Goal: Navigation & Orientation: Find specific page/section

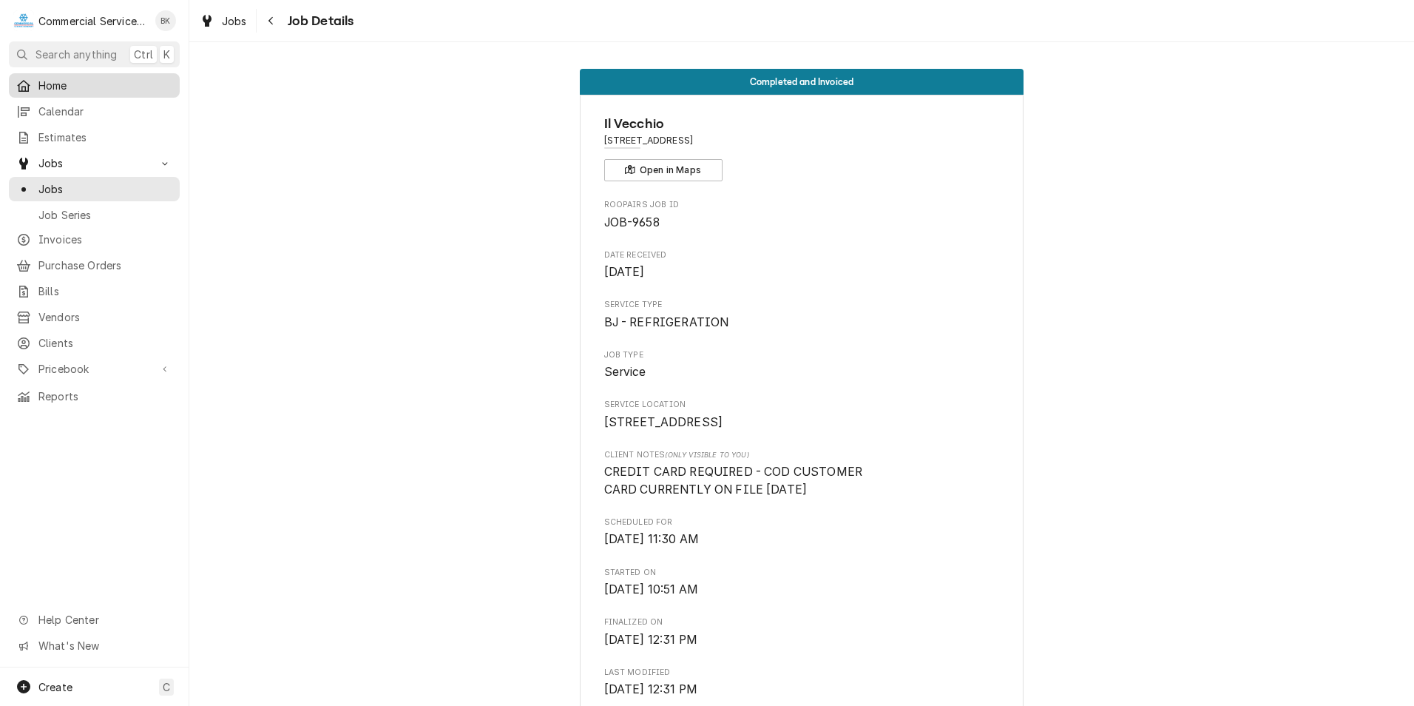
click at [62, 87] on span "Home" at bounding box center [105, 86] width 134 height 16
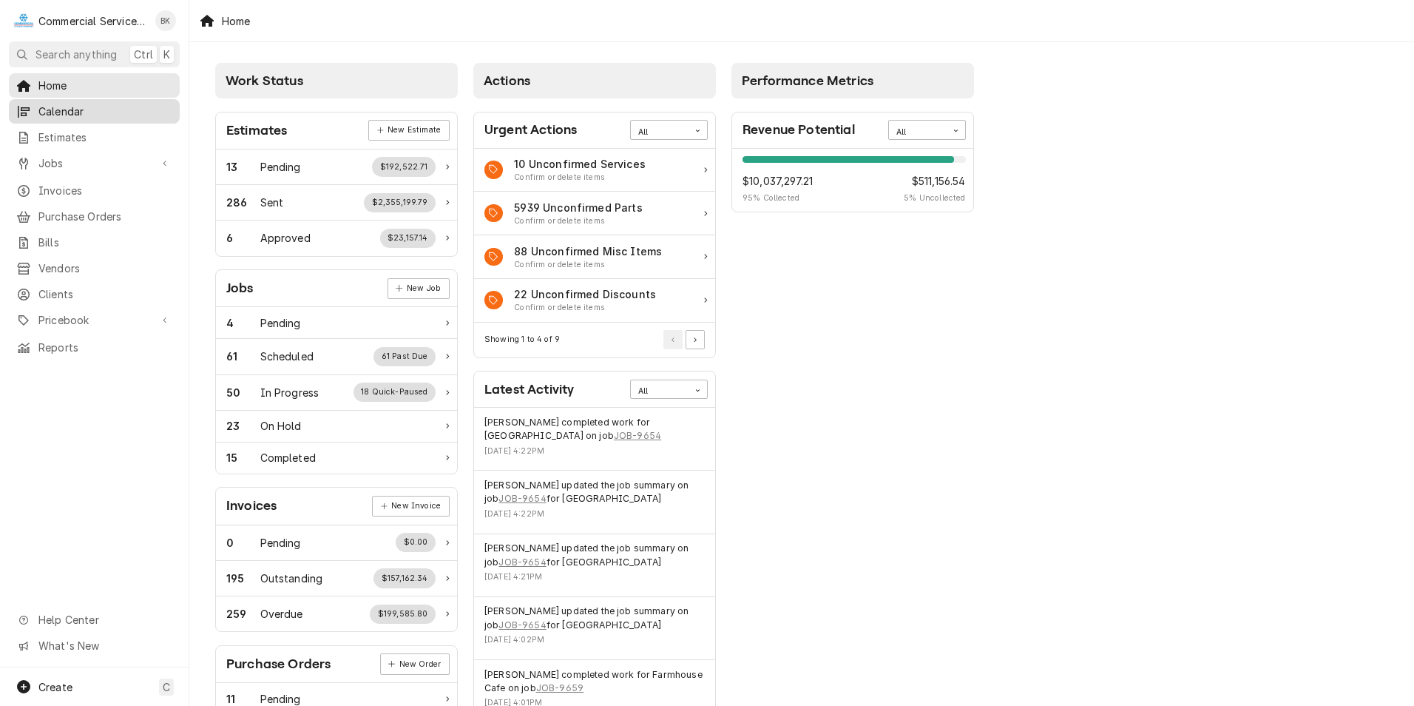
click at [71, 111] on span "Calendar" at bounding box center [105, 112] width 134 height 16
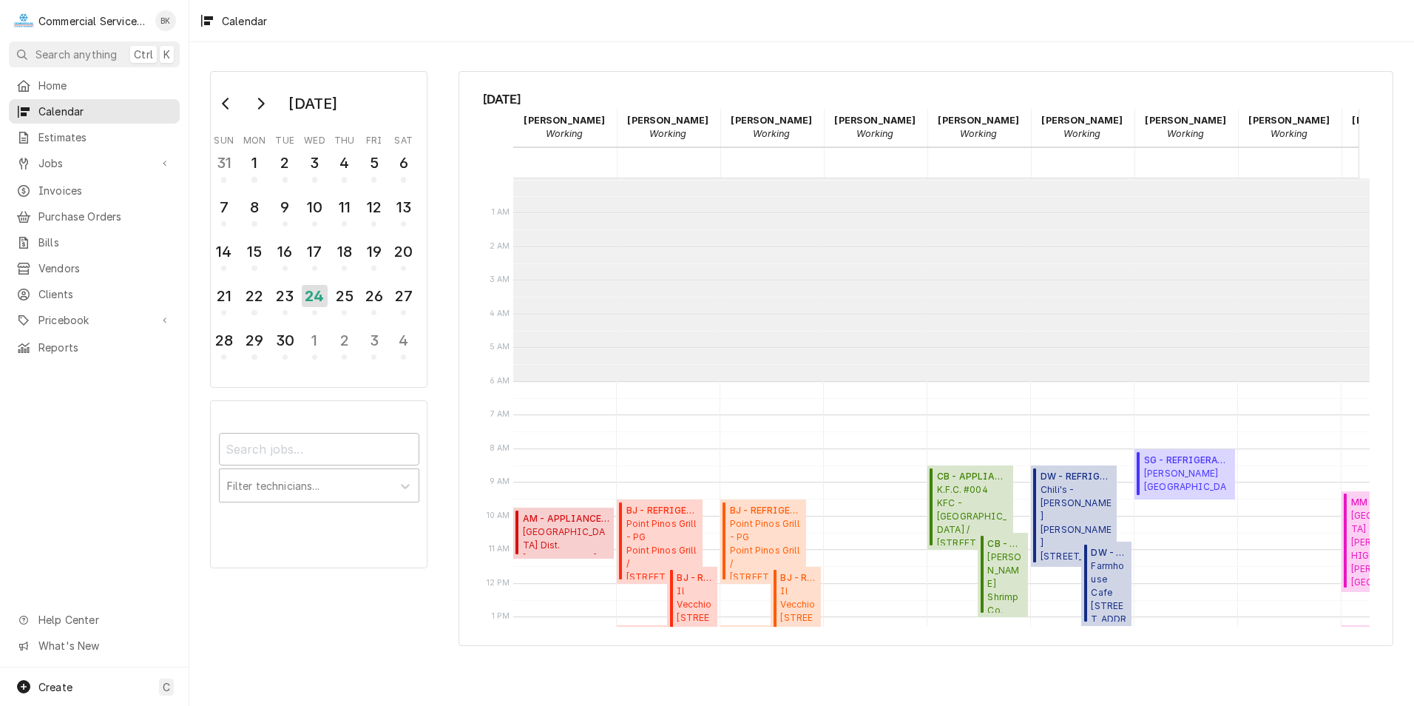
scroll to position [203, 0]
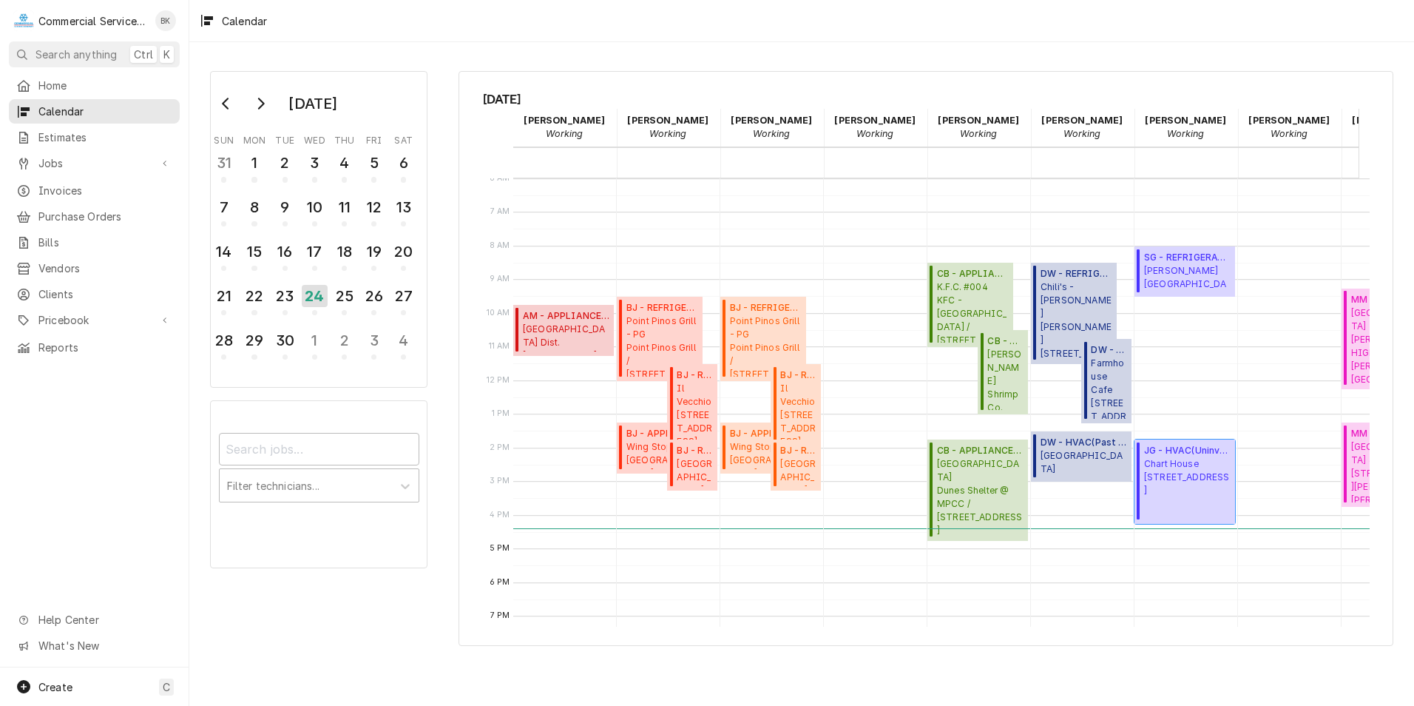
click at [1172, 493] on span "Chart House 444 Cannery Row, Monterey, CA 93940" at bounding box center [1187, 477] width 87 height 40
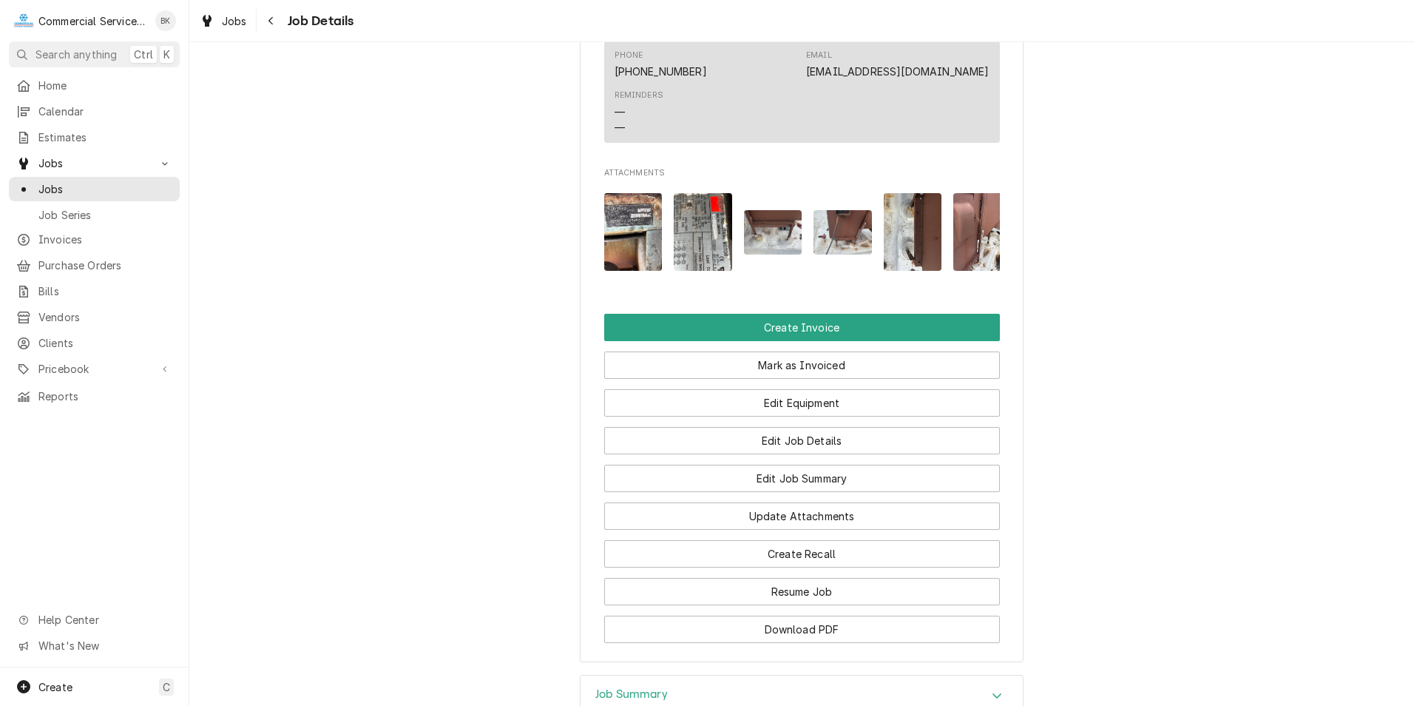
click at [684, 241] on img "Attachments" at bounding box center [703, 232] width 58 height 78
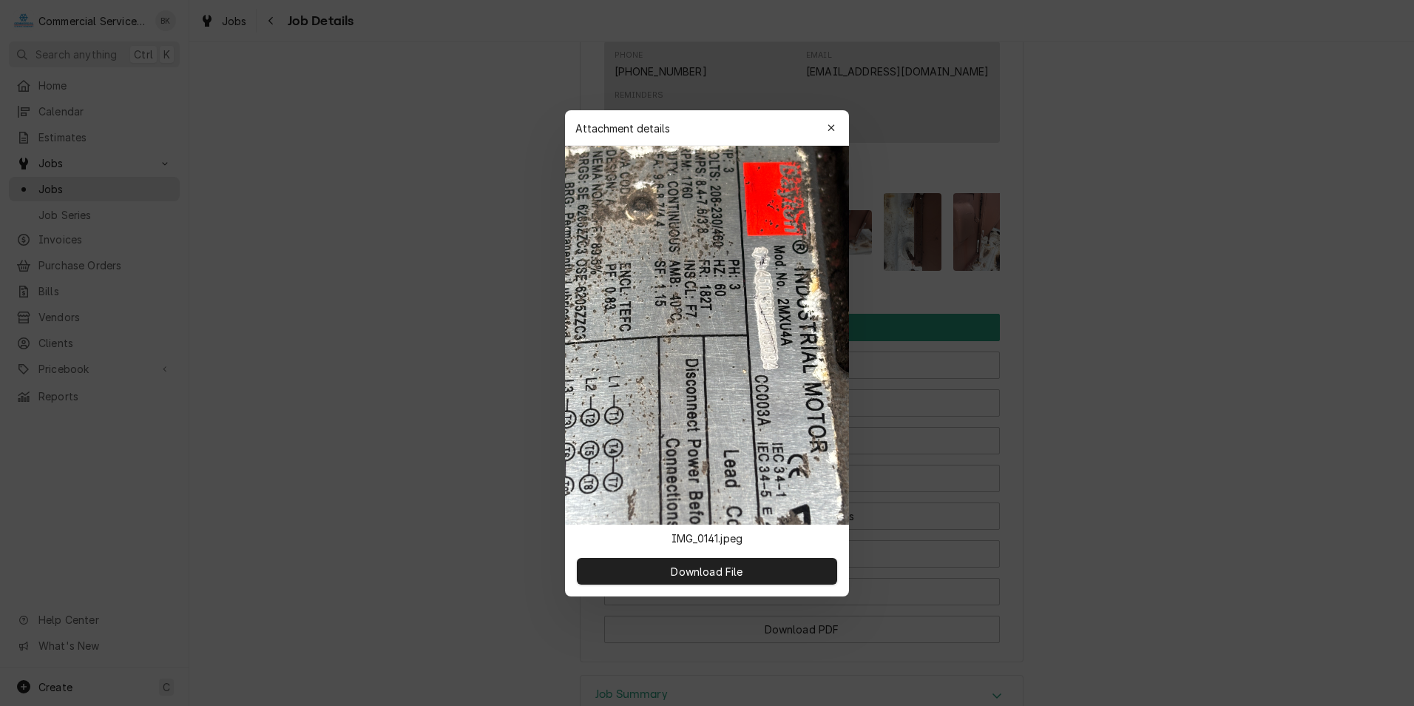
click at [786, 307] on img at bounding box center [707, 335] width 284 height 379
click at [785, 306] on img at bounding box center [707, 335] width 284 height 379
click at [787, 311] on img at bounding box center [707, 335] width 284 height 379
click at [786, 311] on img at bounding box center [707, 335] width 284 height 379
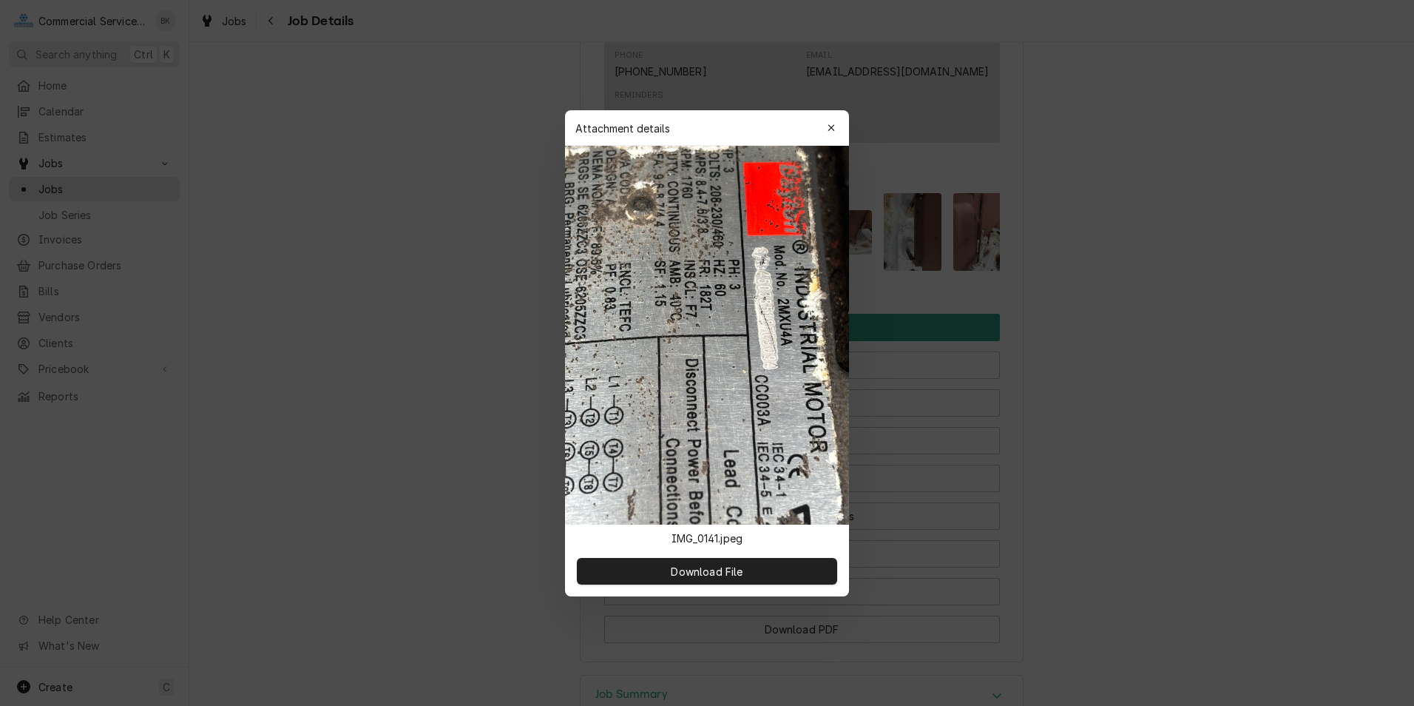
click at [786, 311] on img at bounding box center [707, 335] width 284 height 379
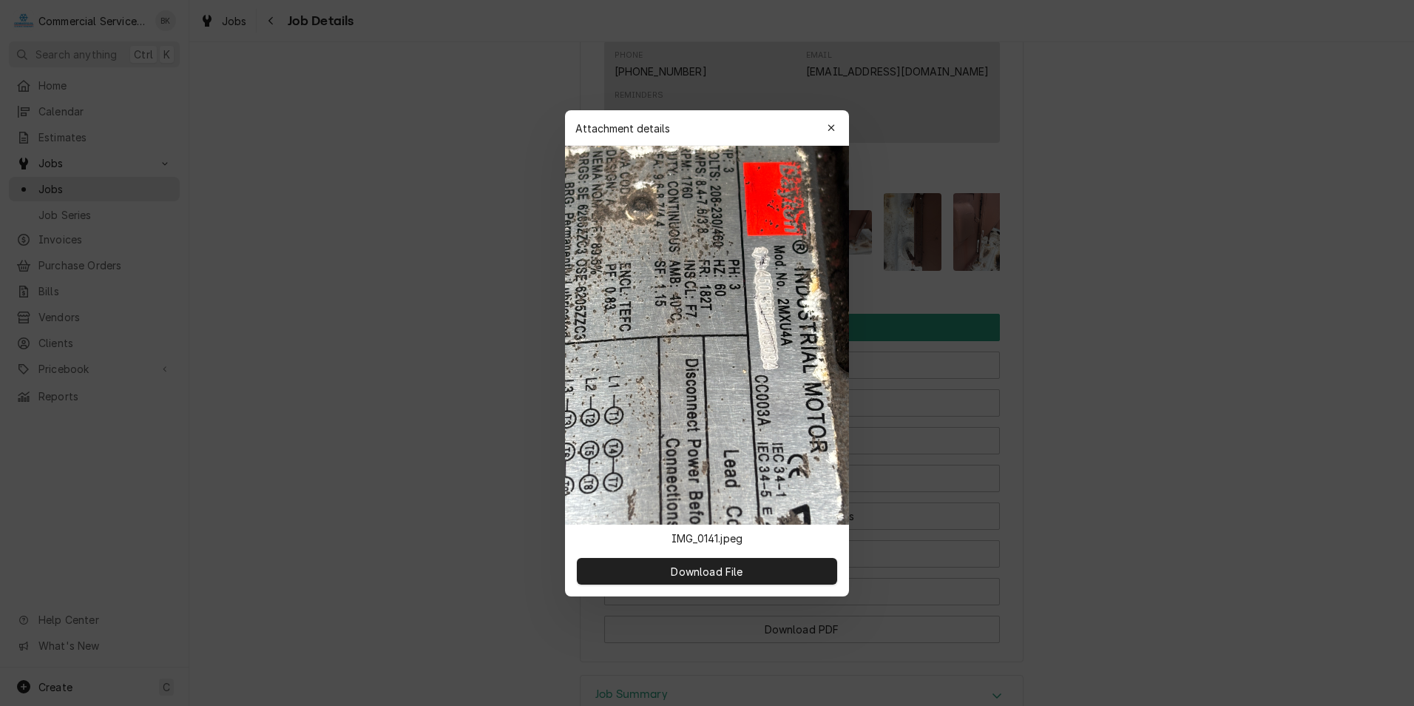
click at [786, 311] on img at bounding box center [707, 335] width 284 height 379
